Goal: Task Accomplishment & Management: Complete application form

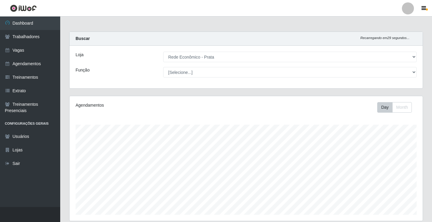
select select "192"
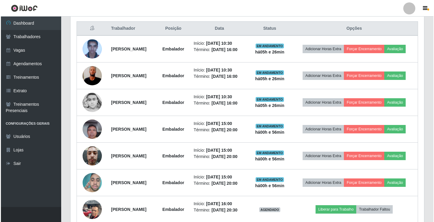
scroll to position [311, 0]
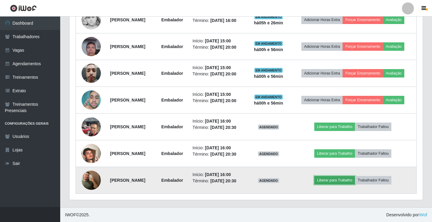
click at [342, 181] on button "Liberar para Trabalho" at bounding box center [334, 180] width 41 height 8
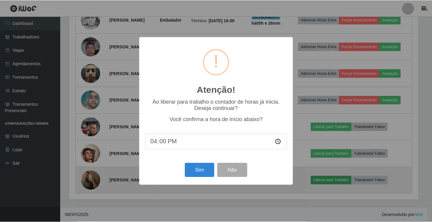
scroll to position [125, 350]
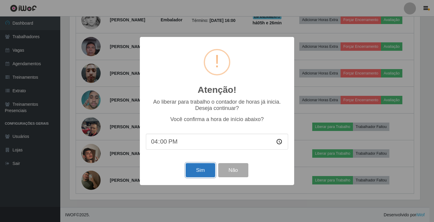
click at [193, 176] on button "Sim" at bounding box center [199, 170] width 29 height 14
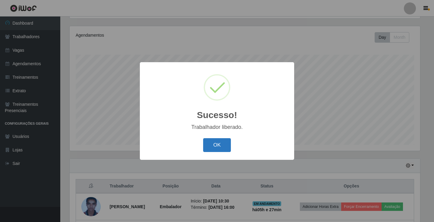
click at [205, 144] on button "OK" at bounding box center [217, 145] width 28 height 14
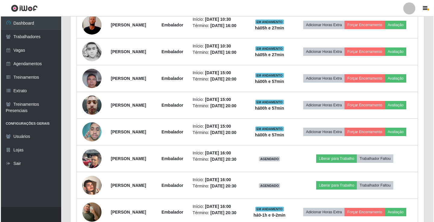
scroll to position [311, 0]
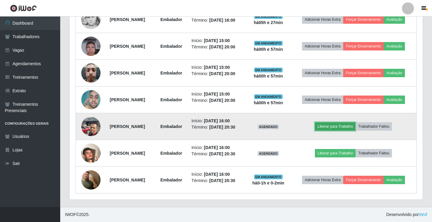
click at [344, 127] on button "Liberar para Trabalho" at bounding box center [335, 127] width 41 height 8
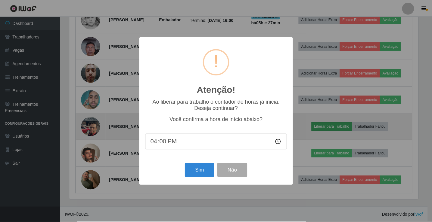
scroll to position [125, 350]
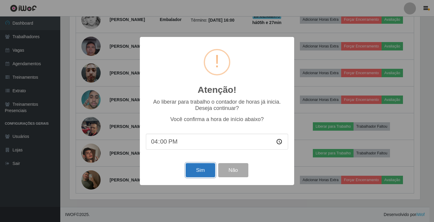
click at [196, 172] on button "Sim" at bounding box center [199, 170] width 29 height 14
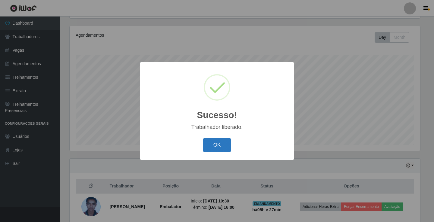
click at [222, 148] on button "OK" at bounding box center [217, 145] width 28 height 14
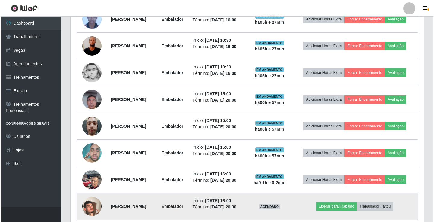
scroll to position [161, 0]
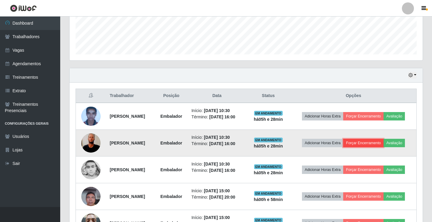
click at [374, 144] on button "Forçar Encerramento" at bounding box center [363, 143] width 40 height 8
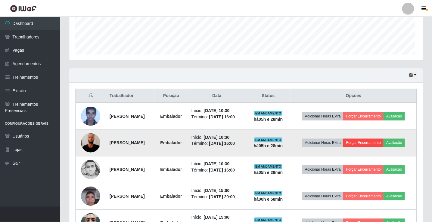
scroll to position [125, 350]
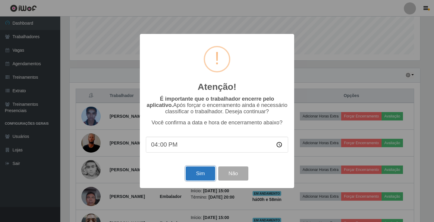
click at [195, 175] on button "Sim" at bounding box center [199, 174] width 29 height 14
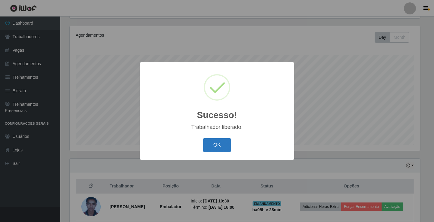
click at [223, 145] on button "OK" at bounding box center [217, 145] width 28 height 14
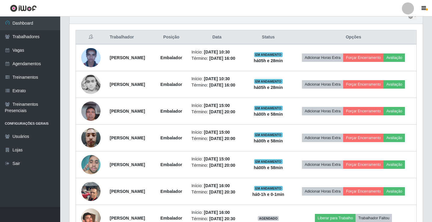
scroll to position [221, 0]
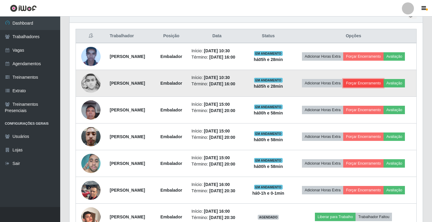
click at [371, 86] on button "Forçar Encerramento" at bounding box center [363, 83] width 40 height 8
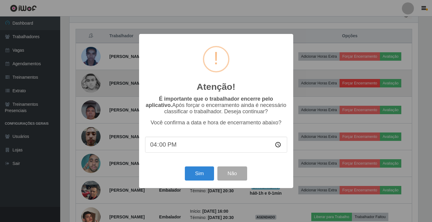
scroll to position [125, 350]
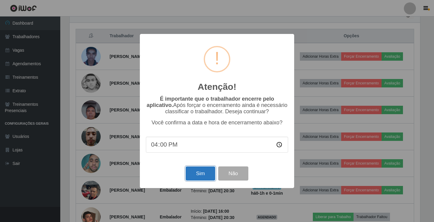
click at [210, 178] on button "Sim" at bounding box center [199, 174] width 29 height 14
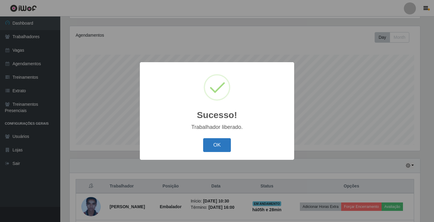
click at [224, 150] on button "OK" at bounding box center [217, 145] width 28 height 14
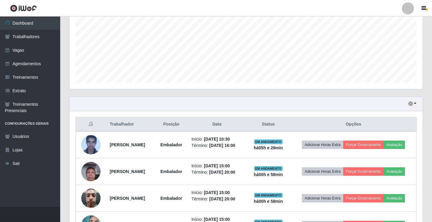
scroll to position [221, 0]
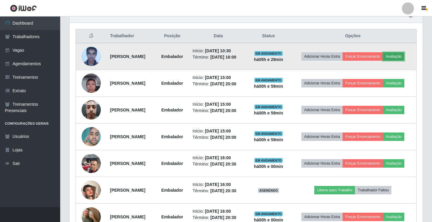
click at [402, 56] on button "Avaliação" at bounding box center [393, 56] width 21 height 8
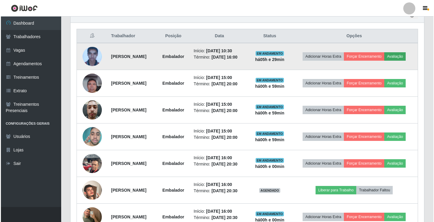
scroll to position [125, 350]
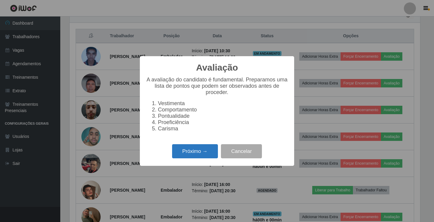
click at [190, 156] on button "Próximo →" at bounding box center [195, 152] width 46 height 14
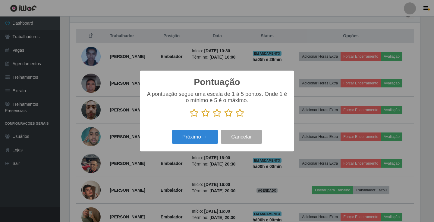
scroll to position [300948, 300723]
click at [241, 112] on icon at bounding box center [239, 113] width 8 height 9
click at [235, 118] on input "radio" at bounding box center [235, 118] width 0 height 0
click at [209, 133] on button "Próximo →" at bounding box center [195, 137] width 46 height 14
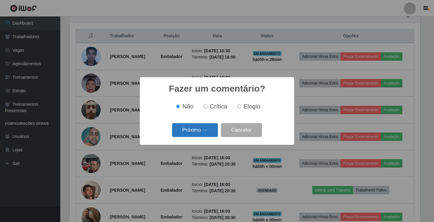
click at [206, 133] on button "Próximo →" at bounding box center [195, 130] width 46 height 14
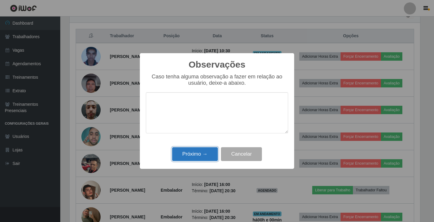
click at [203, 153] on button "Próximo →" at bounding box center [195, 155] width 46 height 14
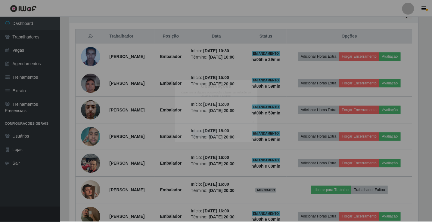
scroll to position [125, 353]
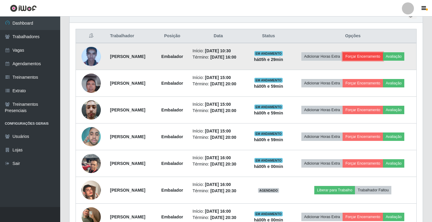
click at [370, 56] on button "Forçar Encerramento" at bounding box center [363, 56] width 40 height 8
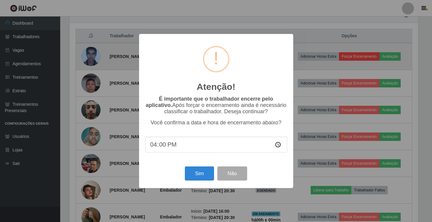
scroll to position [125, 350]
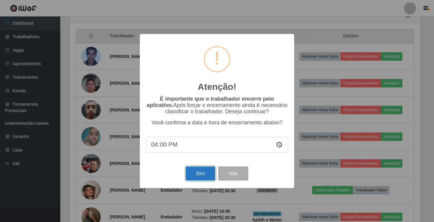
click at [206, 173] on button "Sim" at bounding box center [199, 174] width 29 height 14
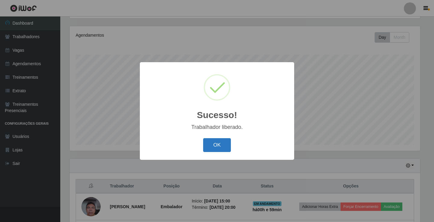
click at [226, 144] on button "OK" at bounding box center [217, 145] width 28 height 14
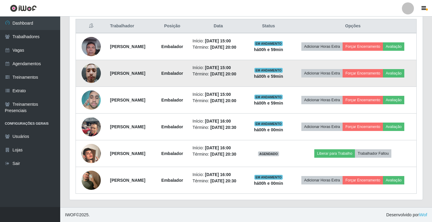
scroll to position [231, 0]
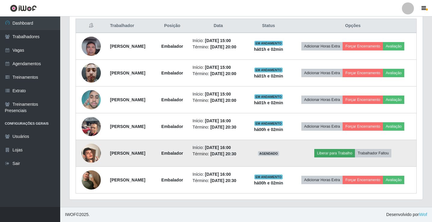
click at [350, 149] on td "Liberar para Trabalho Trabalhador Faltou" at bounding box center [352, 153] width 127 height 27
click at [349, 154] on button "Liberar para Trabalho" at bounding box center [334, 153] width 41 height 8
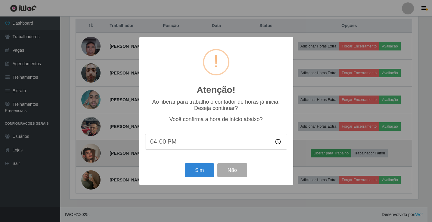
scroll to position [125, 350]
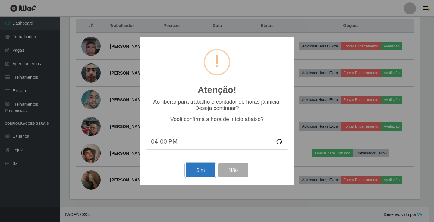
click at [208, 171] on button "Sim" at bounding box center [199, 170] width 29 height 14
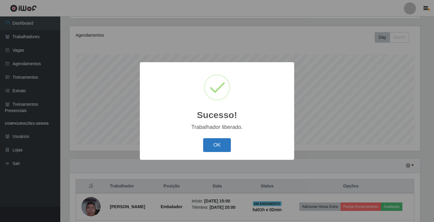
click at [223, 142] on button "OK" at bounding box center [217, 145] width 28 height 14
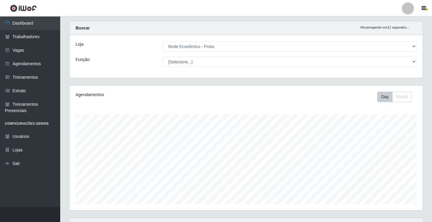
scroll to position [0, 0]
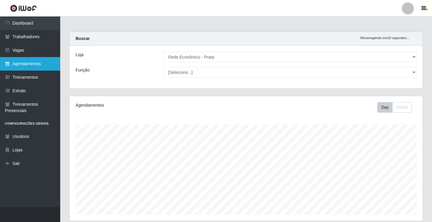
click at [23, 66] on link "Agendamentos" at bounding box center [30, 64] width 60 height 14
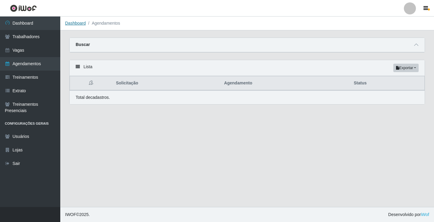
click at [73, 23] on link "Dashboard" at bounding box center [75, 23] width 21 height 5
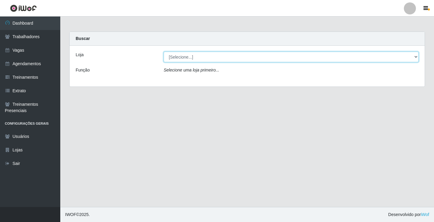
click at [176, 58] on select "[Selecione...] Rede Econômico - Prata" at bounding box center [290, 57] width 255 height 11
select select "192"
click at [163, 52] on select "[Selecione...] Rede Econômico - Prata" at bounding box center [290, 57] width 255 height 11
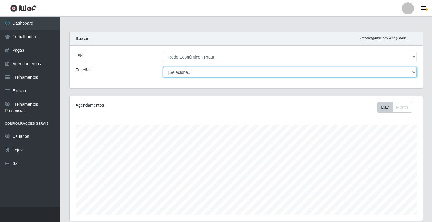
scroll to position [125, 353]
click at [185, 70] on select "[Selecione...] ASG ASG + ASG ++ Embalador Embalador + Embalador ++ Operador de …" at bounding box center [290, 72] width 254 height 11
select select "70"
click at [163, 67] on select "[Selecione...] ASG ASG + ASG ++ Embalador Embalador + Embalador ++ Operador de …" at bounding box center [290, 72] width 254 height 11
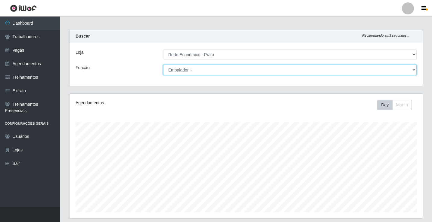
scroll to position [0, 0]
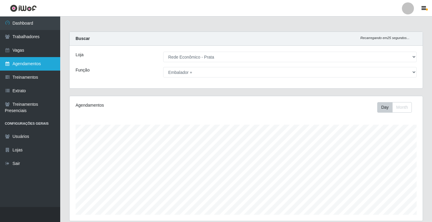
click at [34, 64] on link "Agendamentos" at bounding box center [30, 64] width 60 height 14
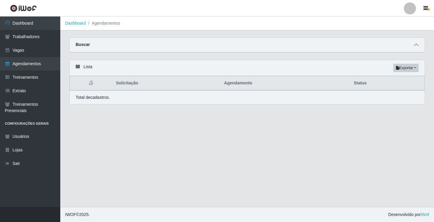
click at [417, 45] on icon at bounding box center [416, 45] width 4 height 4
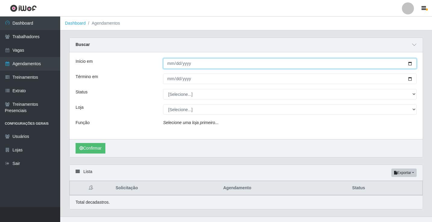
click at [173, 64] on input "Início em" at bounding box center [290, 63] width 254 height 11
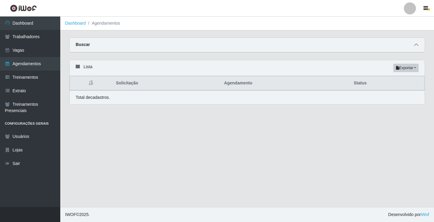
click at [415, 45] on icon at bounding box center [416, 45] width 4 height 4
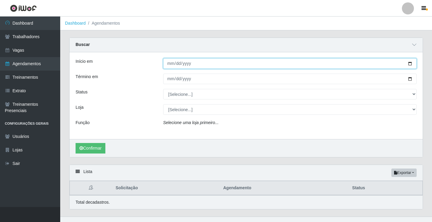
click at [169, 66] on input "Início em" at bounding box center [290, 63] width 254 height 11
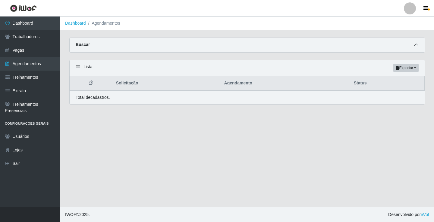
click at [415, 45] on icon at bounding box center [416, 45] width 4 height 4
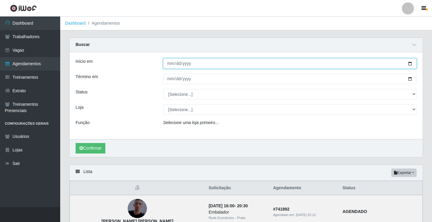
click at [169, 68] on input "Início em" at bounding box center [290, 63] width 254 height 11
type input "2025-09-18"
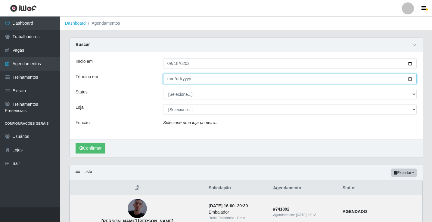
click at [169, 77] on input "Término em" at bounding box center [290, 79] width 254 height 11
type input "2025-09-18"
click at [76, 143] on button "Confirmar" at bounding box center [91, 148] width 30 height 11
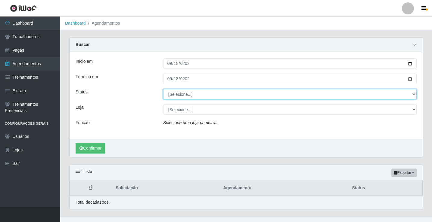
click at [179, 96] on select "[Selecione...] AGENDADO AGUARDANDO LIBERAR EM ANDAMENTO EM REVISÃO FINALIZADO C…" at bounding box center [290, 94] width 254 height 11
select select "FINALIZADO"
click at [163, 89] on select "[Selecione...] AGENDADO AGUARDANDO LIBERAR EM ANDAMENTO EM REVISÃO FINALIZADO C…" at bounding box center [290, 94] width 254 height 11
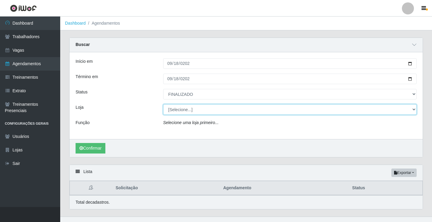
click at [183, 112] on select "[Selecione...] Rede Econômico - Prata" at bounding box center [290, 109] width 254 height 11
select select "192"
click at [163, 105] on select "[Selecione...] Rede Econômico - Prata" at bounding box center [290, 109] width 254 height 11
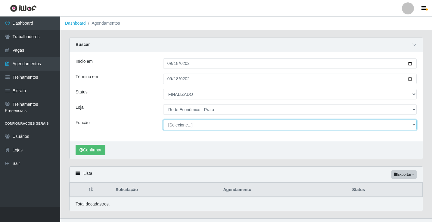
click at [178, 124] on select "[Selecione...] ASG ASG + ASG ++ Embalador Embalador + Embalador ++ Operador de …" at bounding box center [290, 125] width 254 height 11
select select "1"
click at [163, 120] on select "[Selecione...] ASG ASG + ASG ++ Embalador Embalador + Embalador ++ Operador de …" at bounding box center [290, 125] width 254 height 11
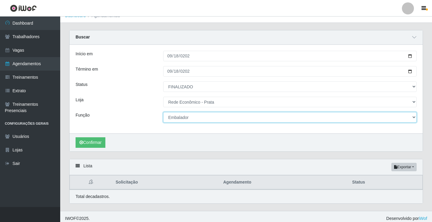
scroll to position [12, 0]
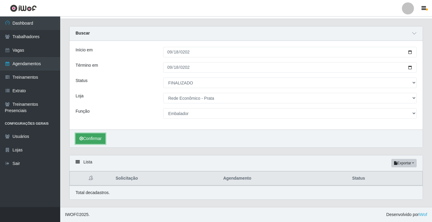
click at [95, 140] on button "Confirmar" at bounding box center [91, 139] width 30 height 11
click at [91, 140] on button "Confirmar" at bounding box center [91, 139] width 30 height 11
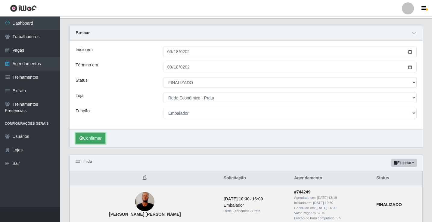
click at [87, 139] on button "Confirmar" at bounding box center [91, 138] width 30 height 11
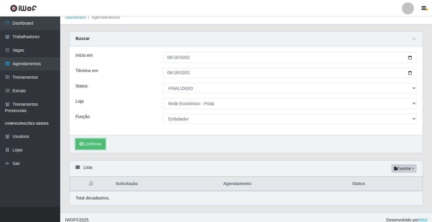
scroll to position [12, 0]
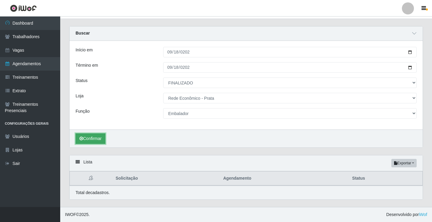
click at [91, 138] on button "Confirmar" at bounding box center [91, 139] width 30 height 11
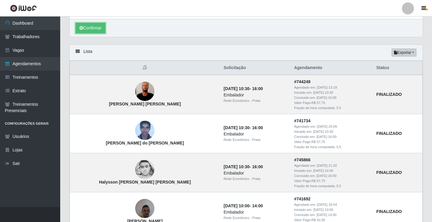
scroll to position [0, 0]
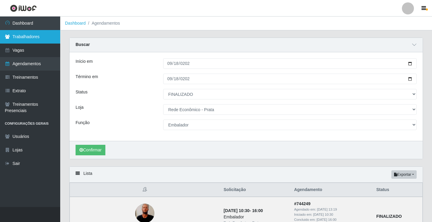
click at [39, 39] on link "Trabalhadores" at bounding box center [30, 37] width 60 height 14
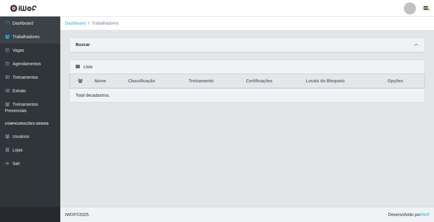
click at [416, 43] on span at bounding box center [415, 45] width 7 height 7
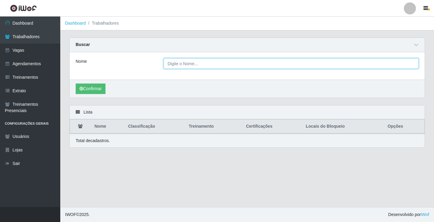
click at [180, 63] on input "Nome" at bounding box center [290, 63] width 255 height 11
type input "h"
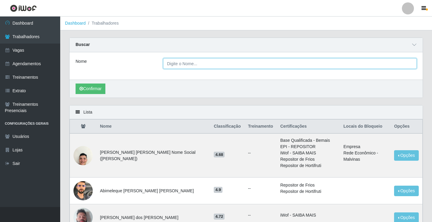
click at [175, 63] on input "Nome" at bounding box center [290, 63] width 254 height 11
type input "HALYSSON BRUNO"
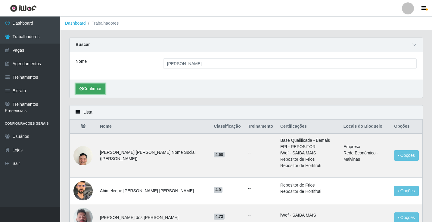
click at [92, 91] on button "Confirmar" at bounding box center [91, 89] width 30 height 11
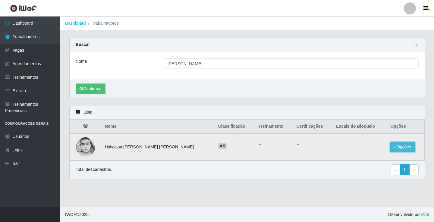
click at [393, 148] on button "Opções" at bounding box center [402, 147] width 25 height 11
click at [366, 141] on button "Bloquear - Empresa" at bounding box center [365, 140] width 48 height 13
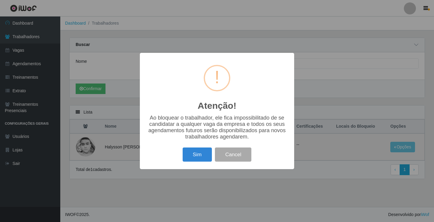
click at [193, 160] on button "Sim" at bounding box center [196, 155] width 29 height 14
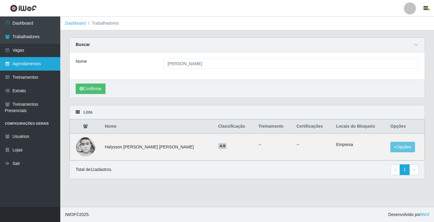
click at [37, 62] on link "Agendamentos" at bounding box center [30, 64] width 60 height 14
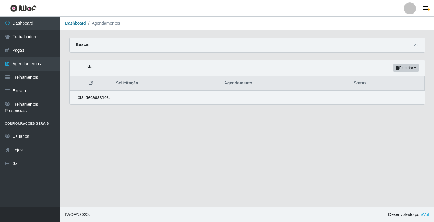
click at [75, 24] on link "Dashboard" at bounding box center [75, 23] width 21 height 5
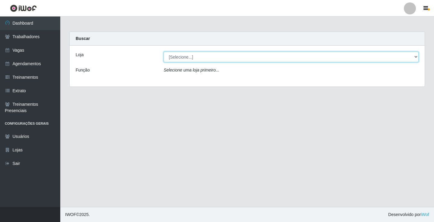
click at [185, 56] on select "[Selecione...] Rede Econômico - Prata" at bounding box center [290, 57] width 255 height 11
select select "192"
click at [163, 52] on select "[Selecione...] Rede Econômico - Prata" at bounding box center [290, 57] width 255 height 11
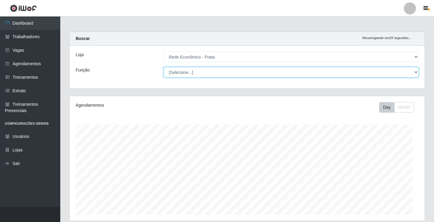
click at [176, 71] on select "[Selecione...] ASG ASG + ASG ++ Embalador Embalador + Embalador ++ Operador de …" at bounding box center [290, 72] width 255 height 11
select select "1"
click at [163, 67] on select "[Selecione...] ASG ASG + ASG ++ Embalador Embalador + Embalador ++ Operador de …" at bounding box center [290, 72] width 254 height 11
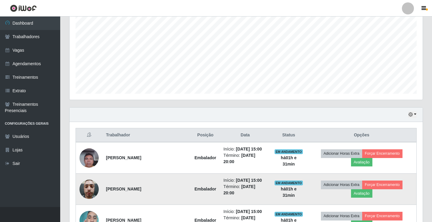
scroll to position [151, 0]
